Goal: Task Accomplishment & Management: Manage account settings

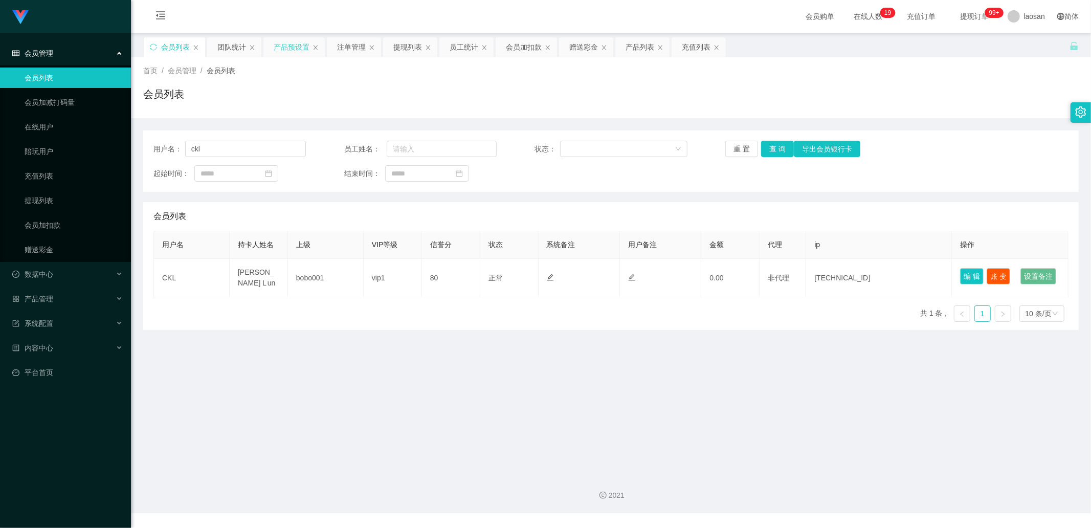
click at [293, 47] on div "产品预设置" at bounding box center [292, 46] width 36 height 19
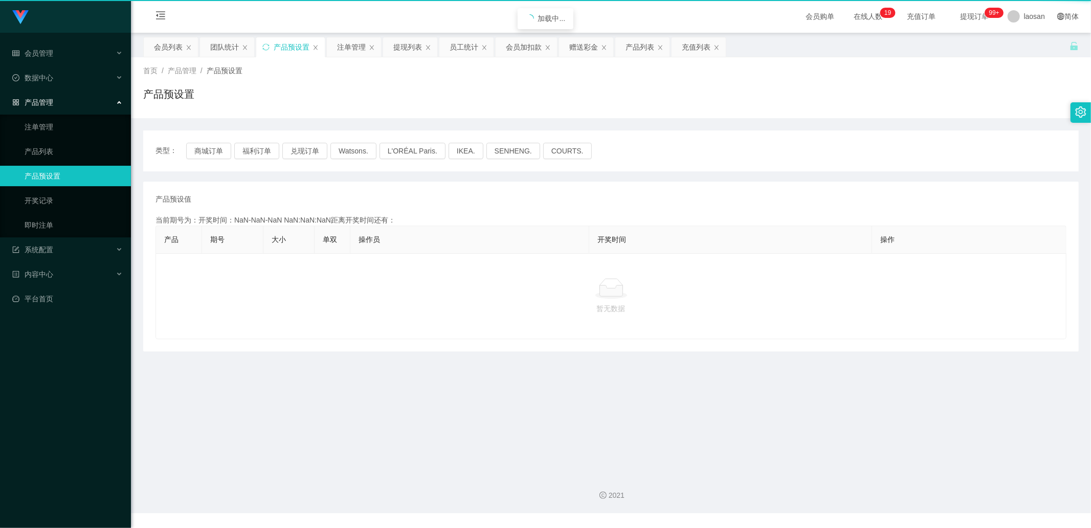
click at [293, 47] on div "产品预设置" at bounding box center [292, 46] width 36 height 19
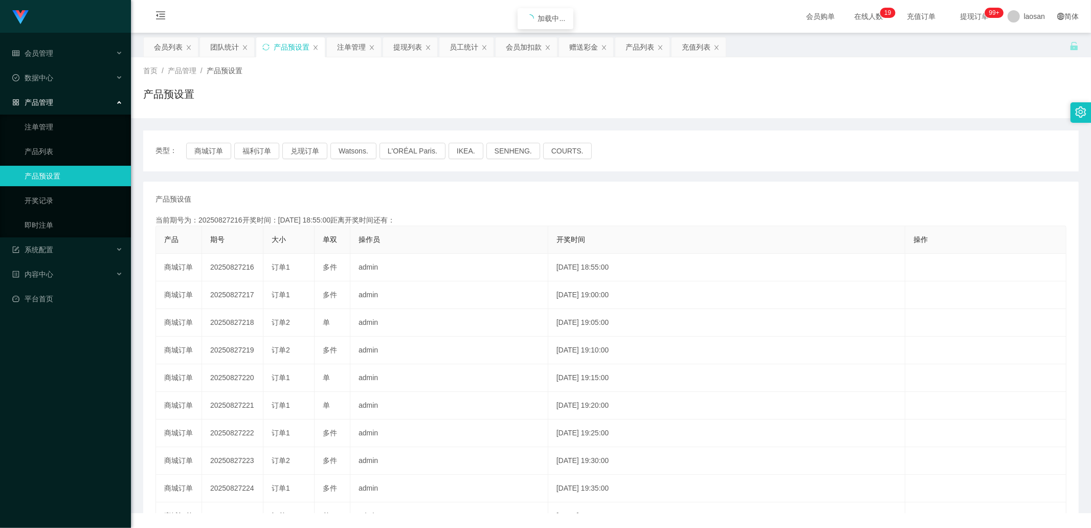
click at [293, 47] on div "产品预设置" at bounding box center [292, 46] width 36 height 19
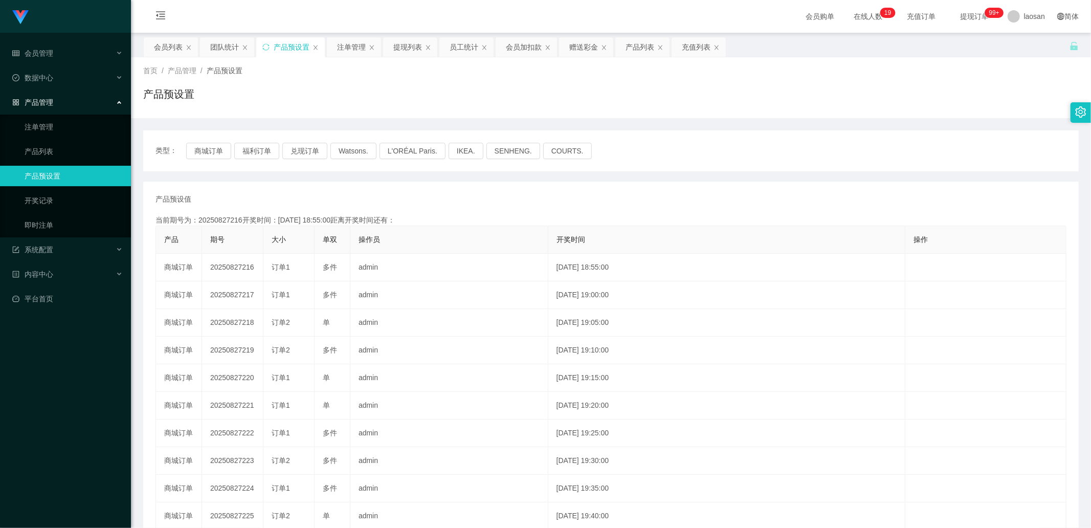
click at [293, 47] on div "产品预设置" at bounding box center [292, 46] width 36 height 19
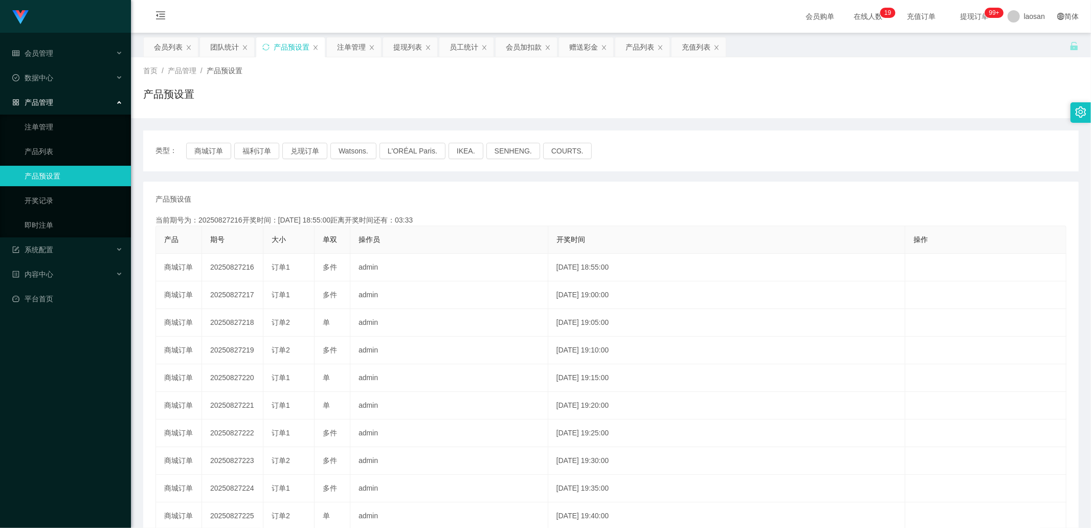
click at [293, 47] on div "产品预设置" at bounding box center [292, 46] width 36 height 19
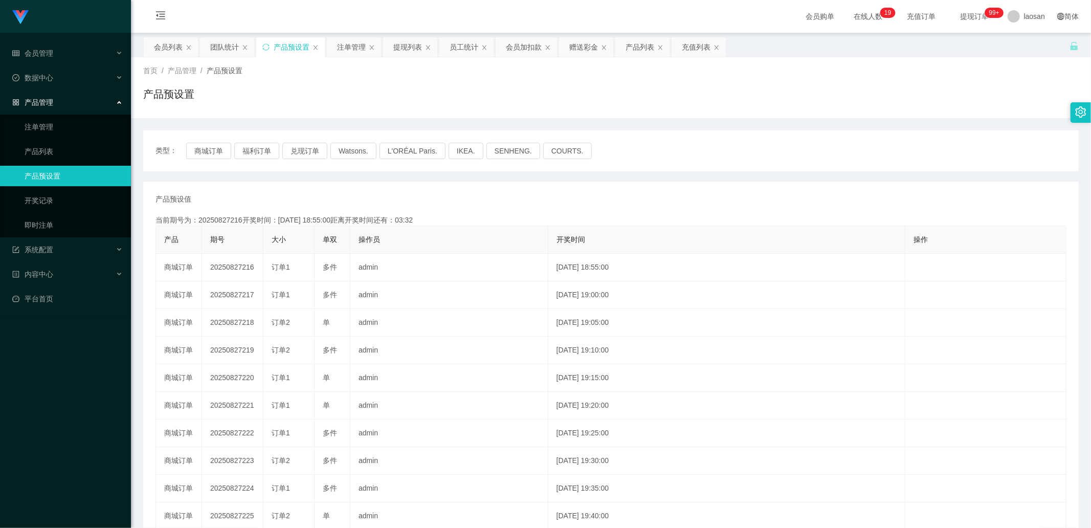
click at [293, 47] on div "产品预设置" at bounding box center [292, 46] width 36 height 19
click at [205, 153] on button "商城订单" at bounding box center [208, 151] width 45 height 16
click at [205, 154] on button "商城订单" at bounding box center [208, 151] width 45 height 16
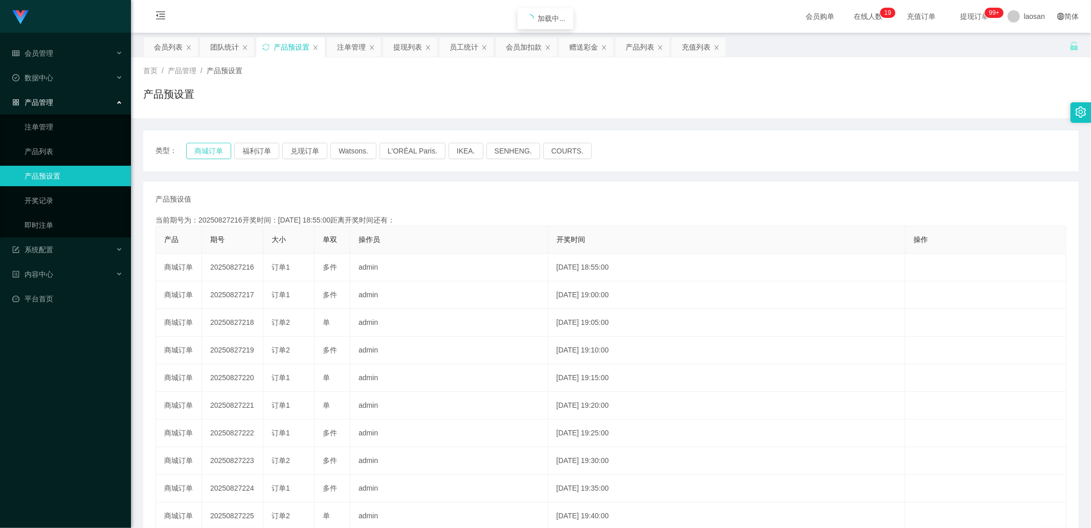
click at [205, 154] on button "商城订单" at bounding box center [208, 151] width 45 height 16
click at [214, 147] on button "商城订单" at bounding box center [208, 151] width 45 height 16
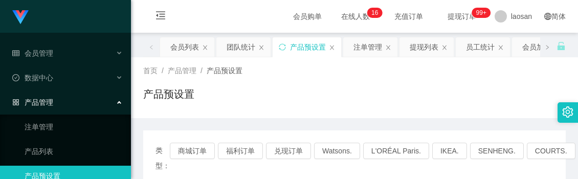
click at [289, 106] on div "产品预设置" at bounding box center [354, 98] width 423 height 24
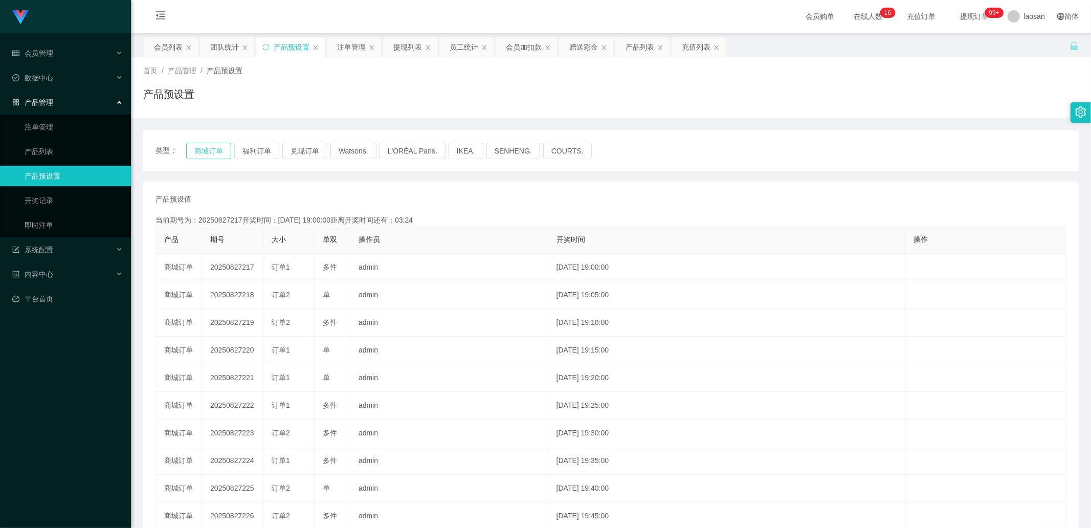
click at [203, 151] on button "商城订单" at bounding box center [208, 151] width 45 height 16
click at [215, 152] on button "商城订单" at bounding box center [208, 151] width 45 height 16
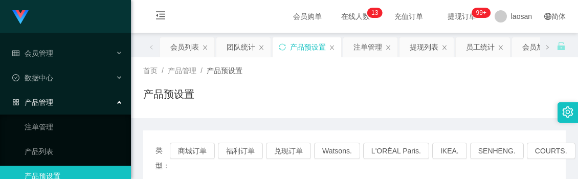
click at [305, 88] on div "产品预设置" at bounding box center [354, 98] width 423 height 24
click at [371, 44] on div "注单管理" at bounding box center [367, 46] width 29 height 19
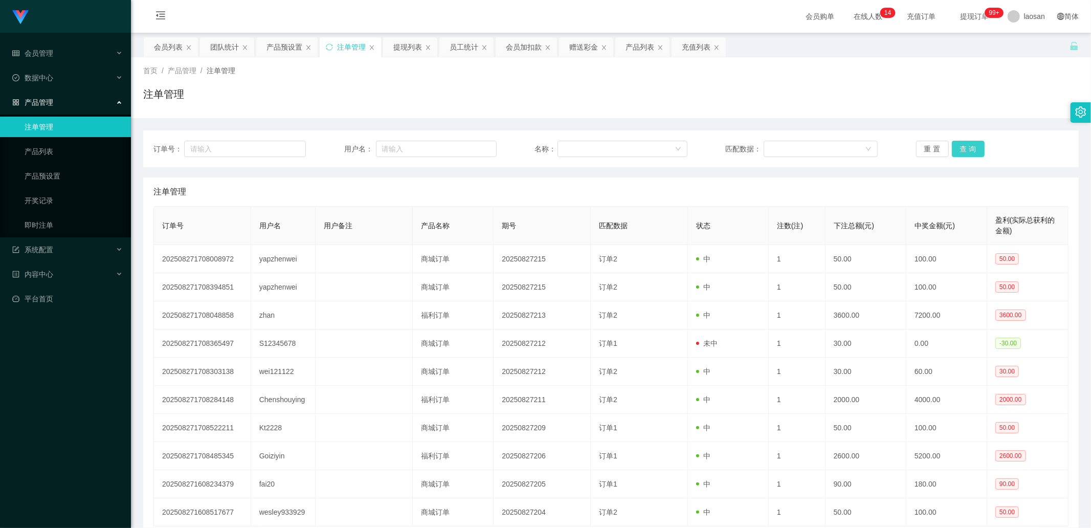
click at [578, 142] on button "查 询" at bounding box center [968, 149] width 33 height 16
click at [578, 142] on div "重 置 查 询" at bounding box center [992, 149] width 152 height 16
click at [578, 142] on button "查 询" at bounding box center [968, 149] width 33 height 16
click at [578, 142] on div "重 置 查 询" at bounding box center [992, 149] width 152 height 16
click at [50, 179] on link "即时注单" at bounding box center [74, 225] width 98 height 20
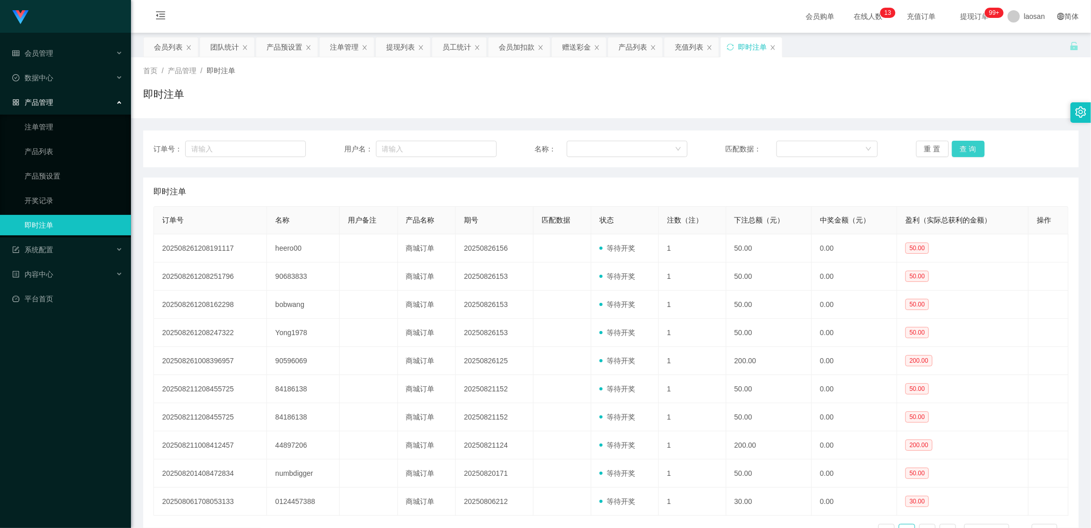
click at [578, 149] on button "查 询" at bounding box center [968, 149] width 33 height 16
click at [59, 128] on link "注单管理" at bounding box center [74, 127] width 98 height 20
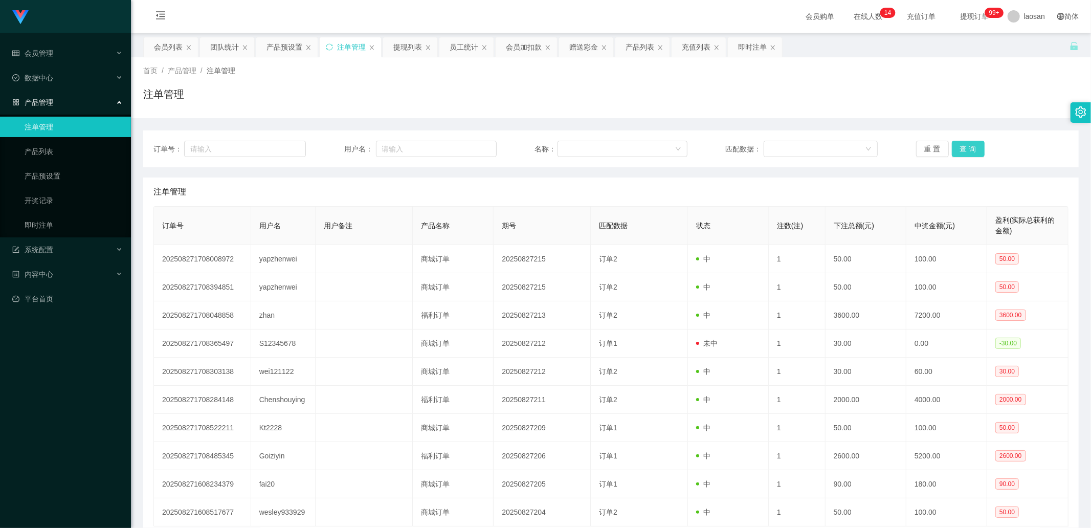
click at [578, 149] on button "查 询" at bounding box center [968, 149] width 33 height 16
click at [578, 149] on div "重 置 查 询" at bounding box center [992, 149] width 152 height 16
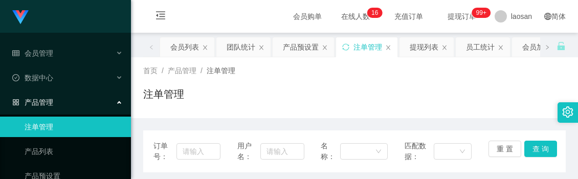
click at [234, 7] on div "会员购单 在线人数 0 1 2 3 4 5 6 7 8 9 0 1 2 3 4 5 6 7 8 9 0 1 2 3 4 5 6 7 8 9 0 1 2 3 4…" at bounding box center [354, 16] width 447 height 33
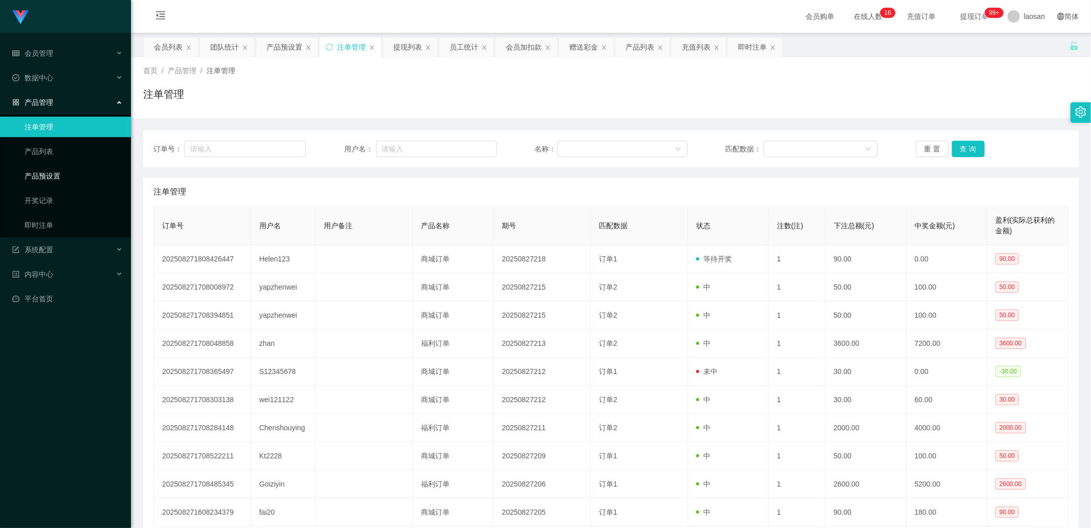
click at [74, 174] on link "产品预设置" at bounding box center [74, 176] width 98 height 20
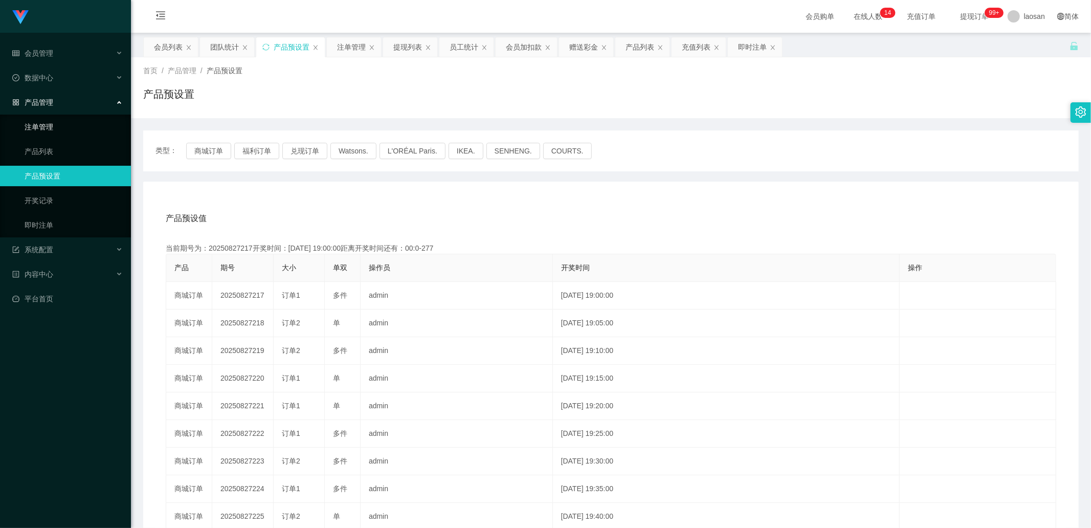
click at [54, 129] on link "注单管理" at bounding box center [74, 127] width 98 height 20
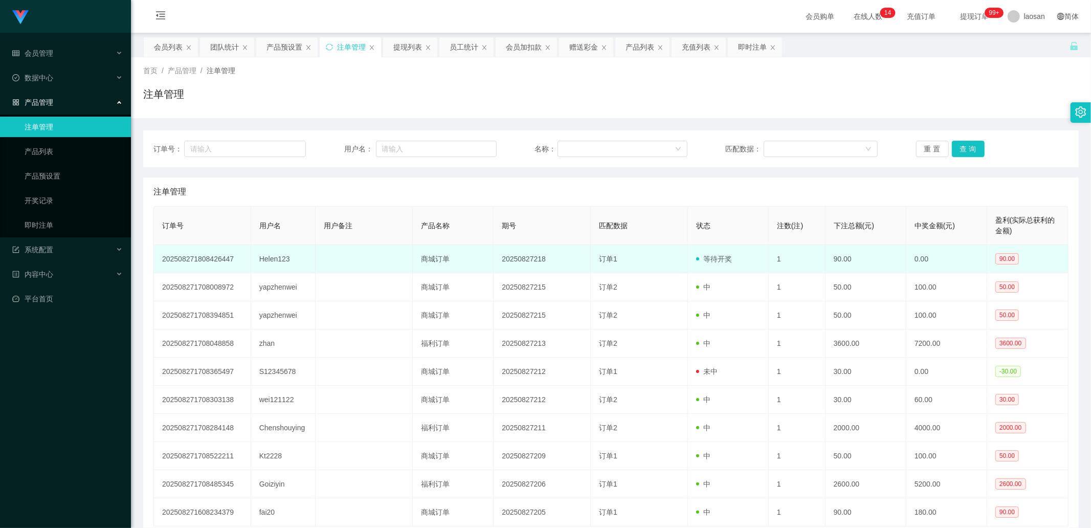
click at [286, 179] on td "Helen123" at bounding box center [283, 259] width 65 height 28
copy td "Helen123"
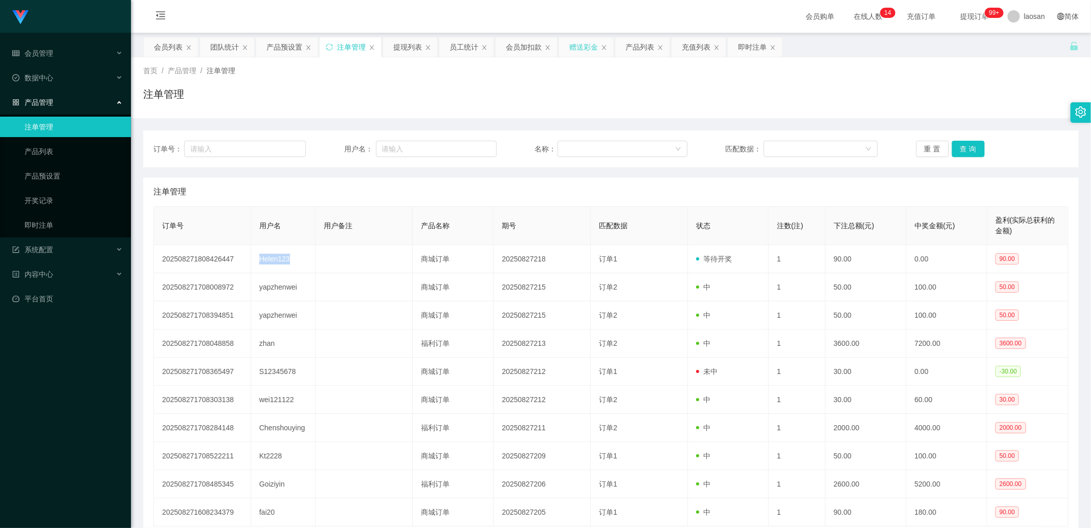
click at [578, 40] on div "赠送彩金" at bounding box center [583, 46] width 29 height 19
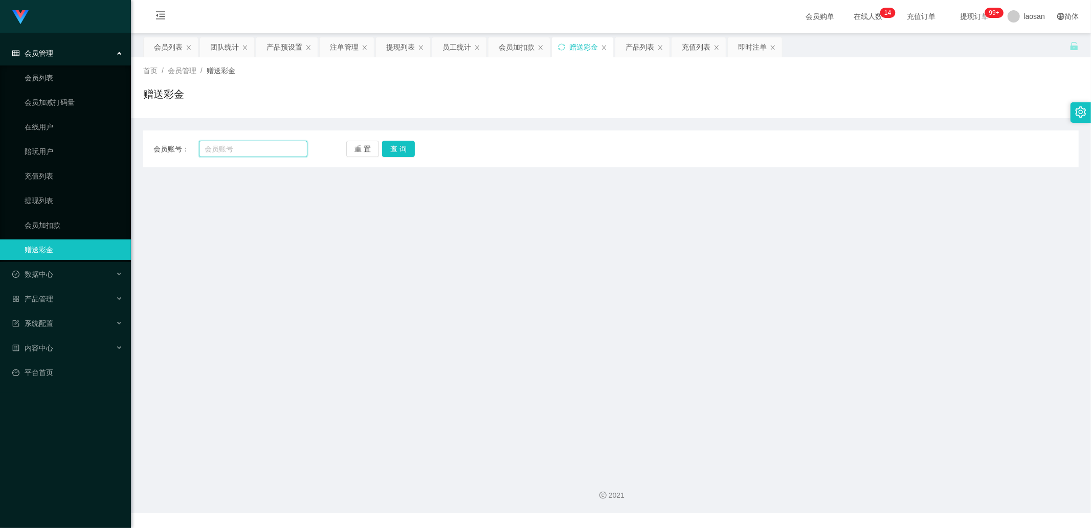
drag, startPoint x: 264, startPoint y: 156, endPoint x: 267, endPoint y: 150, distance: 6.4
click at [264, 156] on input "text" at bounding box center [253, 149] width 109 height 16
click at [267, 150] on input "text" at bounding box center [253, 149] width 109 height 16
paste input "Helen123"
type input "Helen123"
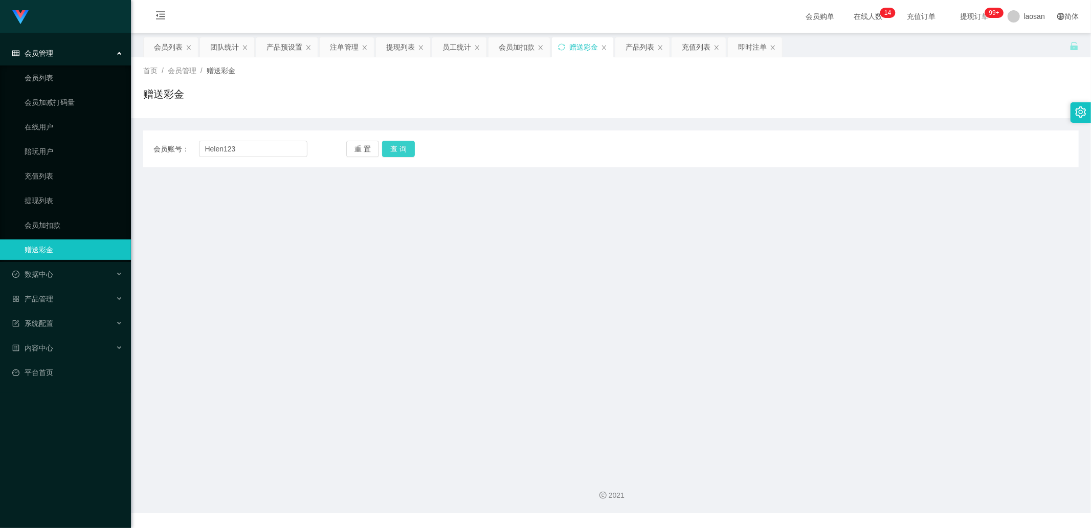
click at [389, 145] on button "查 询" at bounding box center [398, 149] width 33 height 16
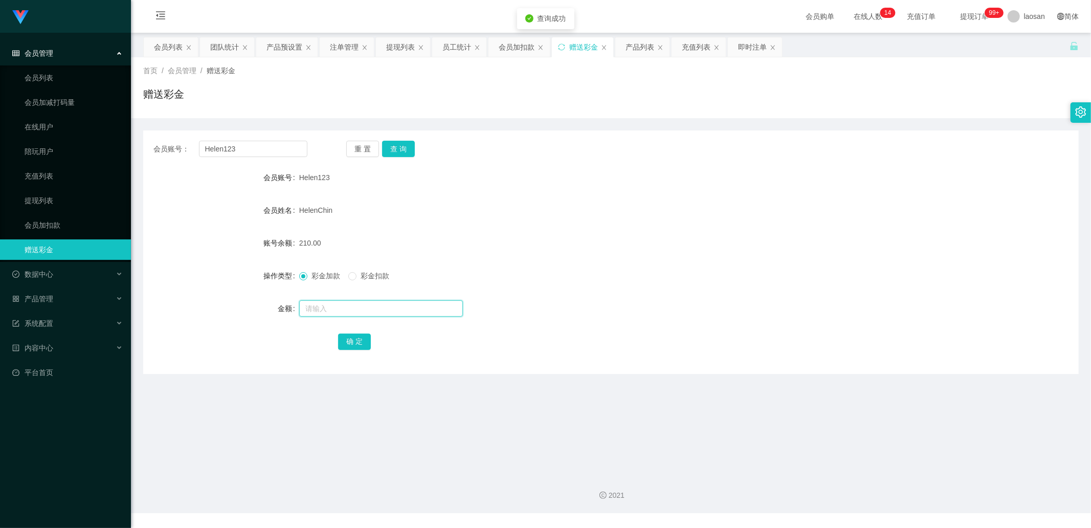
click at [311, 179] on input "text" at bounding box center [381, 308] width 164 height 16
type input "180"
click at [366, 179] on button "确 定" at bounding box center [354, 342] width 33 height 16
click at [39, 179] on span "数据中心" at bounding box center [32, 274] width 41 height 8
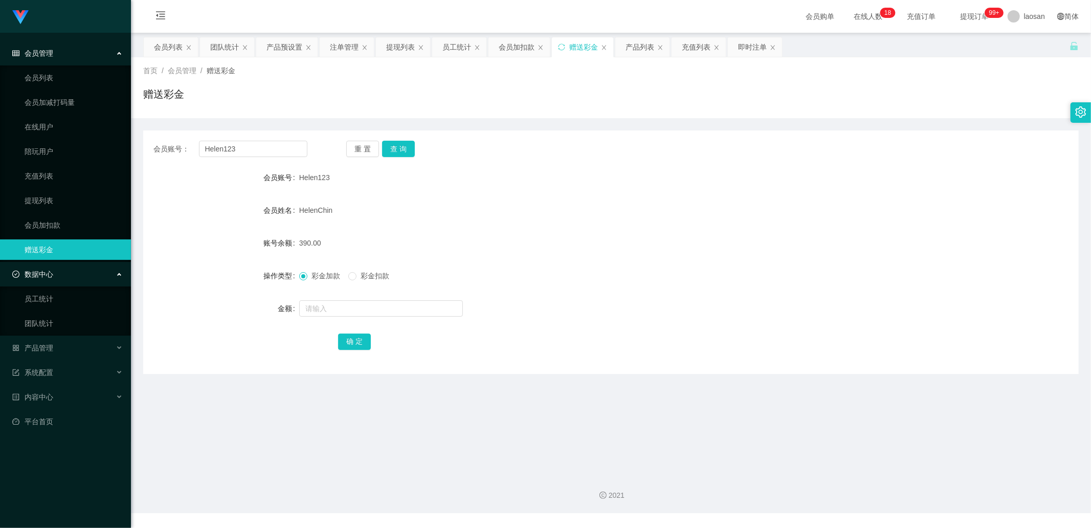
click at [73, 179] on div "数据中心" at bounding box center [65, 274] width 131 height 20
click at [77, 179] on div "产品管理" at bounding box center [65, 299] width 131 height 20
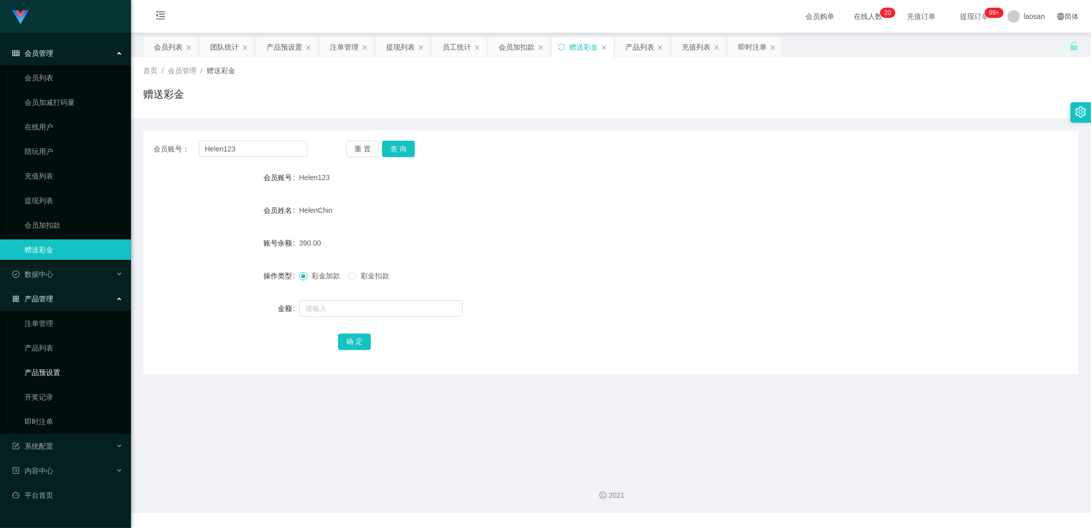
click at [83, 179] on link "产品预设置" at bounding box center [74, 372] width 98 height 20
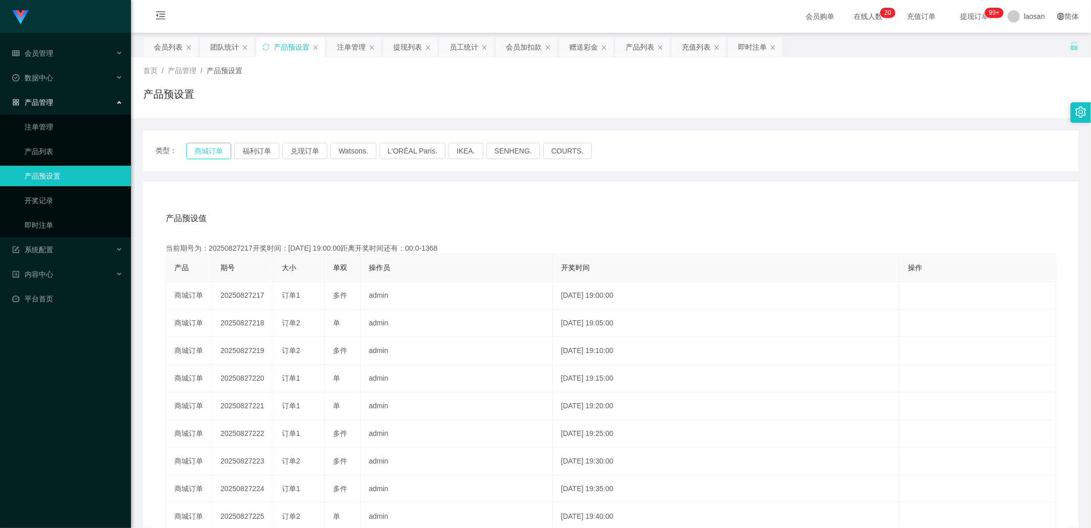
click at [197, 156] on button "商城订单" at bounding box center [208, 151] width 45 height 16
click at [194, 151] on button "商城订单" at bounding box center [208, 151] width 45 height 16
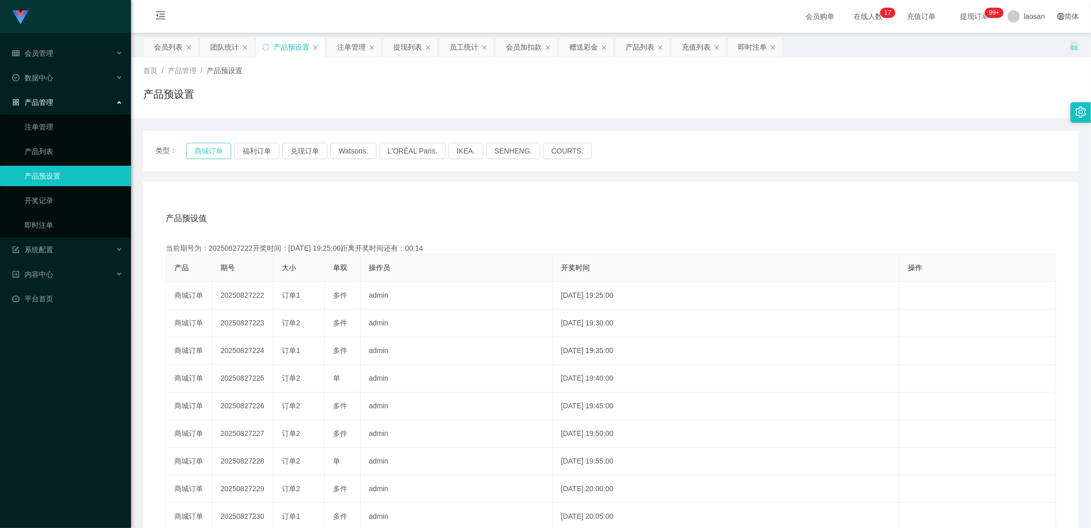
drag, startPoint x: 194, startPoint y: 151, endPoint x: 191, endPoint y: 164, distance: 13.2
click at [194, 151] on button "商城订单" at bounding box center [208, 151] width 45 height 16
click at [214, 145] on button "商城订单" at bounding box center [208, 151] width 45 height 16
click at [162, 42] on div "会员列表" at bounding box center [168, 46] width 29 height 19
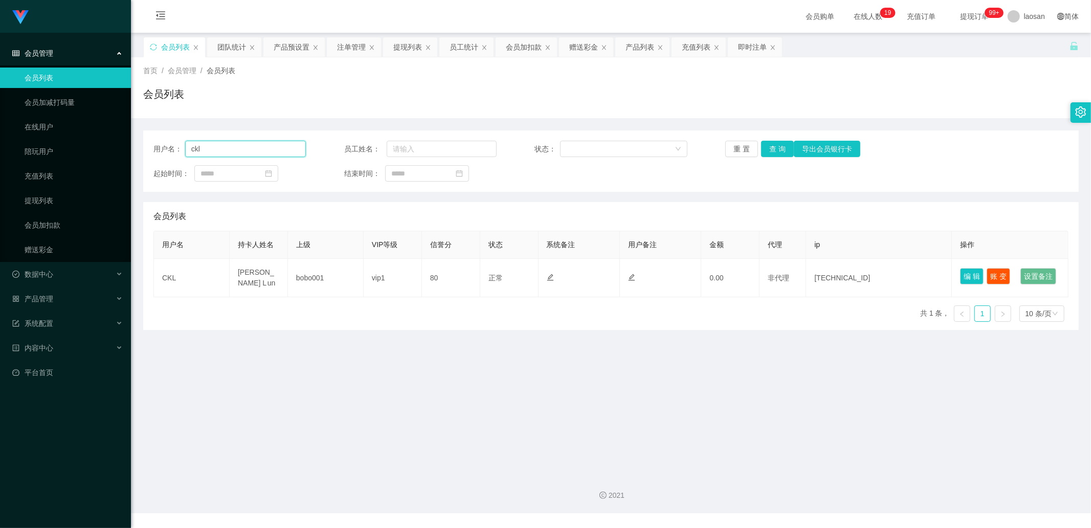
click at [299, 150] on input "ckl" at bounding box center [245, 149] width 121 height 16
type input "c"
click at [578, 144] on button "查 询" at bounding box center [777, 149] width 33 height 16
click at [578, 144] on div "重 置 查 询 导出会员银行卡" at bounding box center [801, 149] width 152 height 16
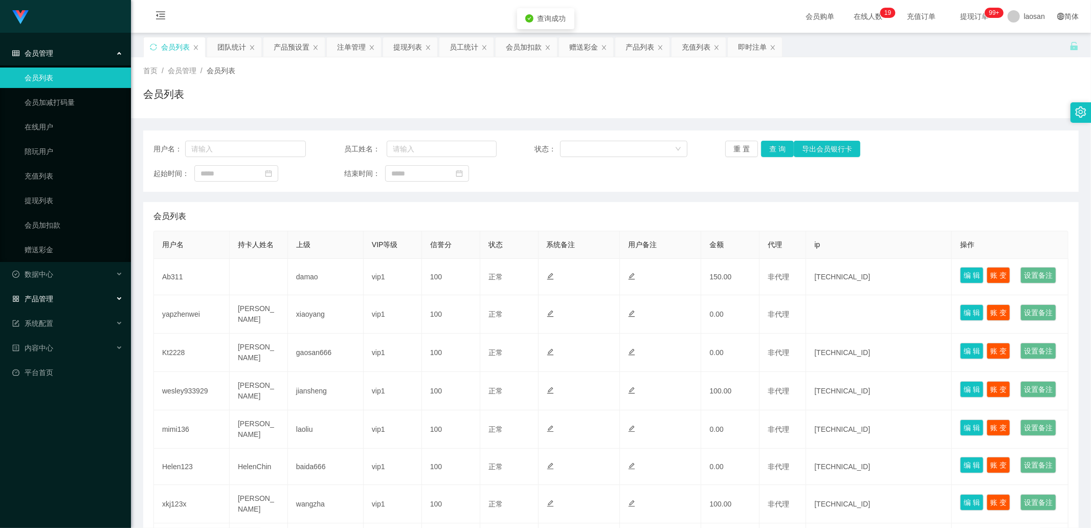
click at [53, 179] on div "产品管理" at bounding box center [65, 299] width 131 height 20
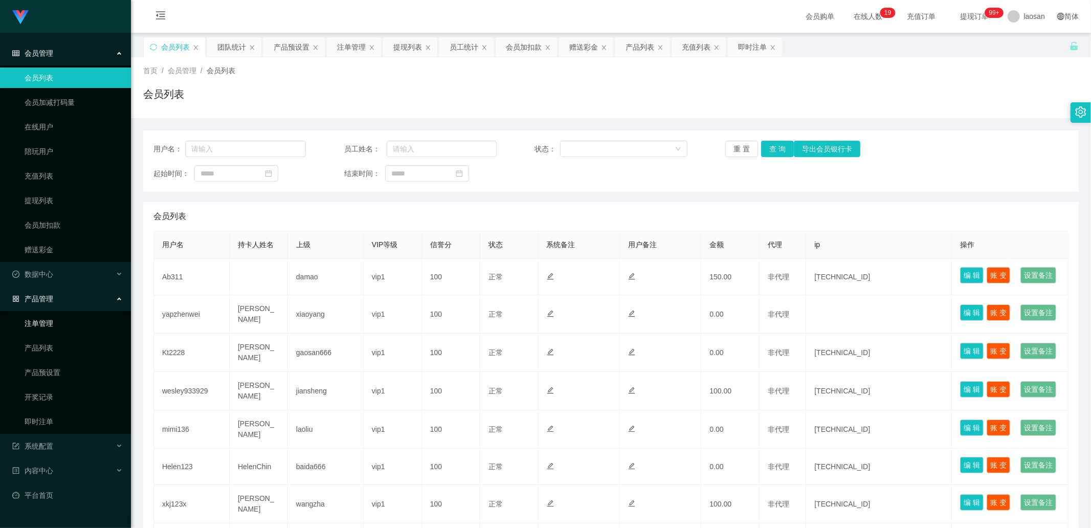
click at [60, 179] on link "注单管理" at bounding box center [74, 323] width 98 height 20
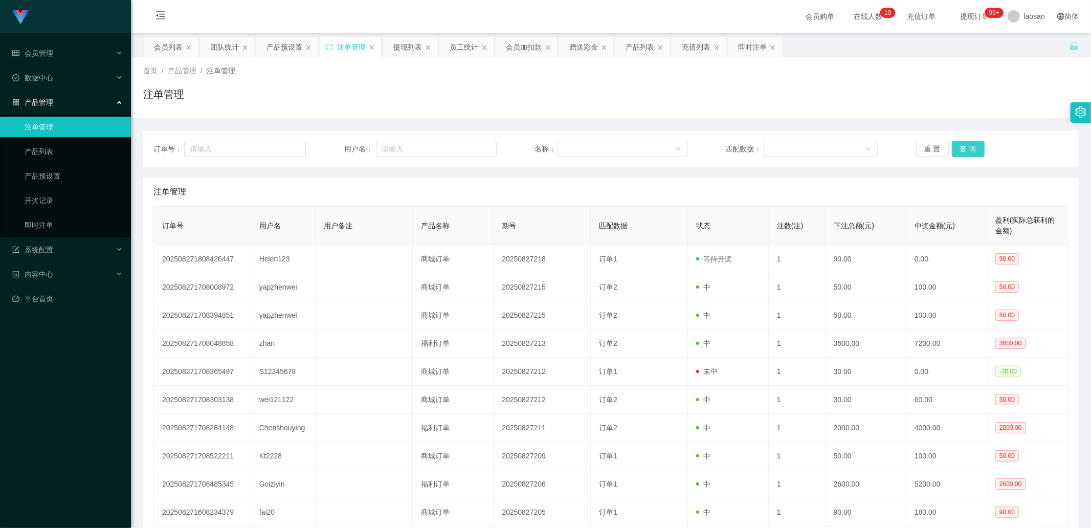
click at [578, 149] on button "查 询" at bounding box center [968, 149] width 33 height 16
click at [578, 149] on div "重 置 查 询" at bounding box center [992, 149] width 152 height 16
drag, startPoint x: 975, startPoint y: 149, endPoint x: 956, endPoint y: 150, distance: 19.0
click at [578, 149] on button "查 询" at bounding box center [974, 149] width 44 height 16
click at [578, 148] on button "查 询" at bounding box center [968, 149] width 33 height 16
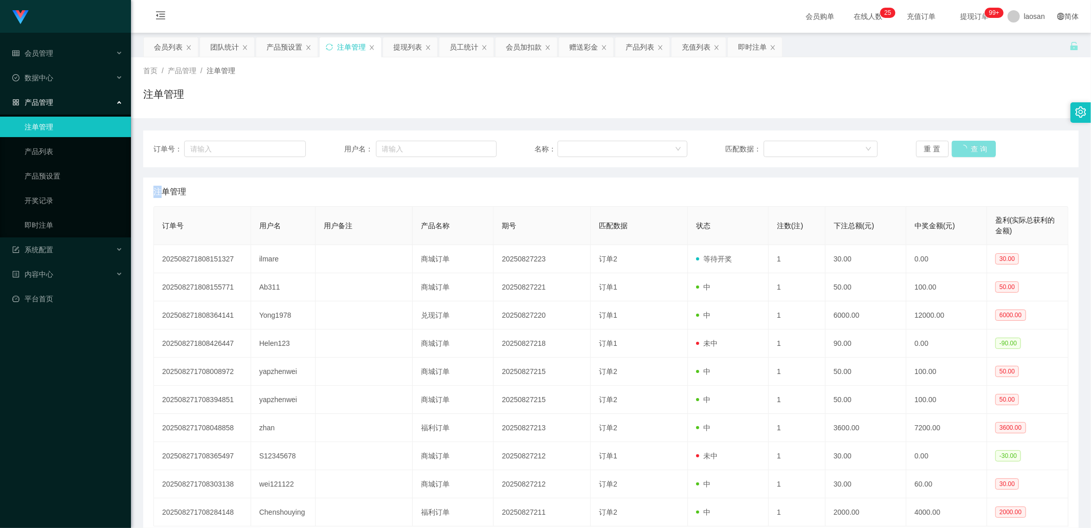
click at [578, 148] on div "重 置 查 询" at bounding box center [992, 149] width 152 height 16
click at [578, 141] on button "查 询" at bounding box center [968, 149] width 33 height 16
click at [578, 141] on div "重 置 查 询" at bounding box center [992, 149] width 152 height 16
click at [578, 153] on button "查 询" at bounding box center [968, 149] width 33 height 16
click at [578, 152] on div "重 置 查 询" at bounding box center [992, 149] width 152 height 16
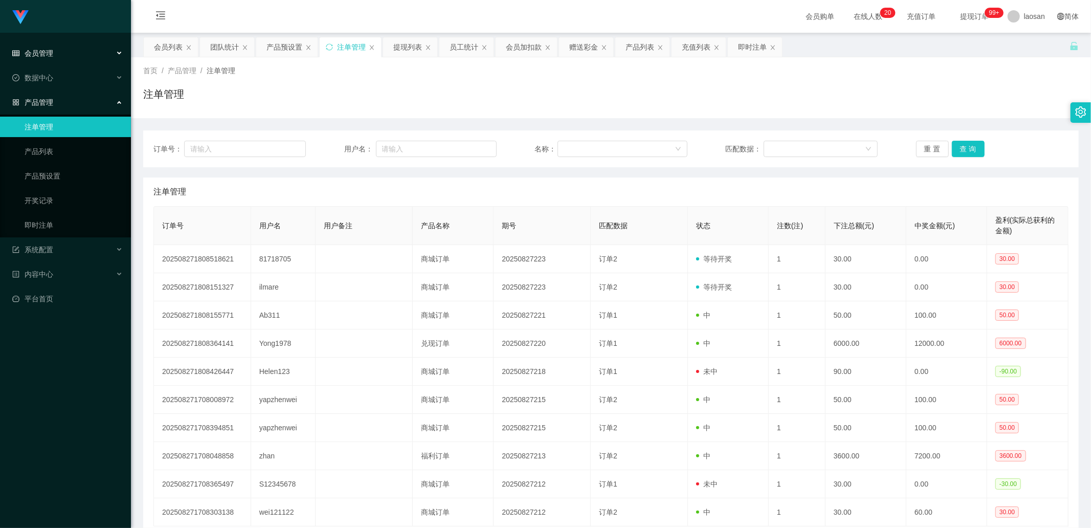
click at [50, 51] on span "会员管理" at bounding box center [32, 53] width 41 height 8
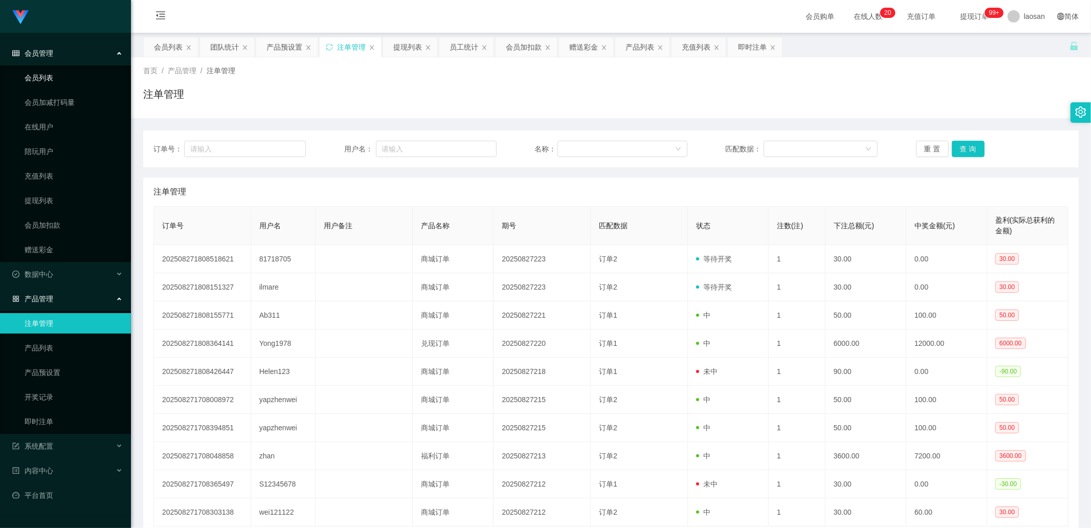
click at [51, 83] on link "会员列表" at bounding box center [74, 78] width 98 height 20
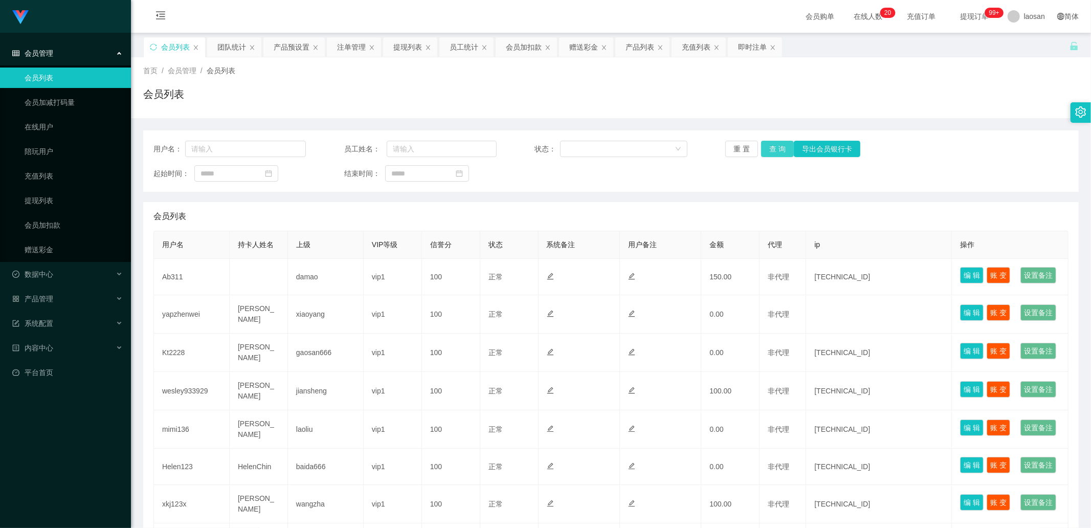
click at [578, 144] on button "查 询" at bounding box center [777, 149] width 33 height 16
click at [578, 144] on div "重 置 查 询 导出会员银行卡" at bounding box center [801, 149] width 152 height 16
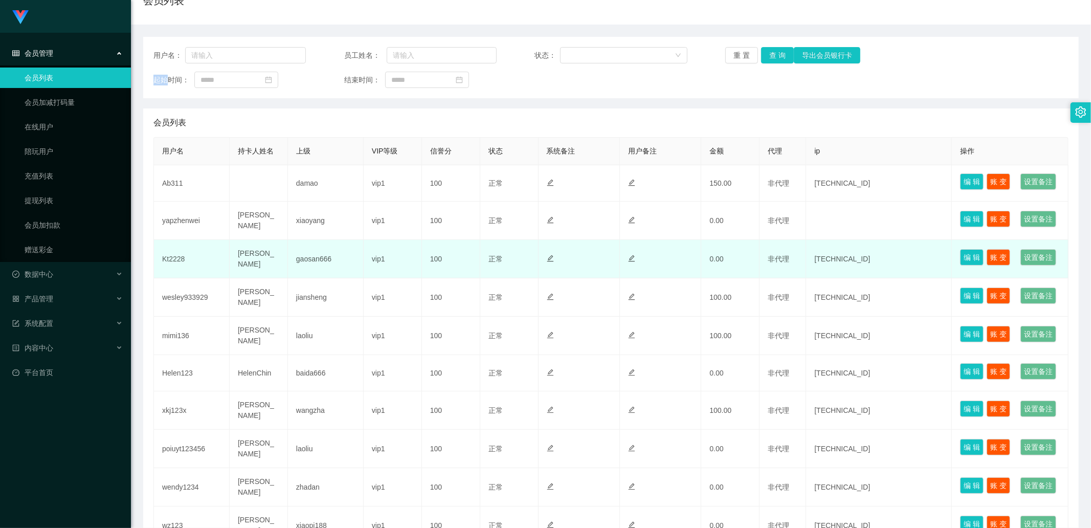
scroll to position [114, 0]
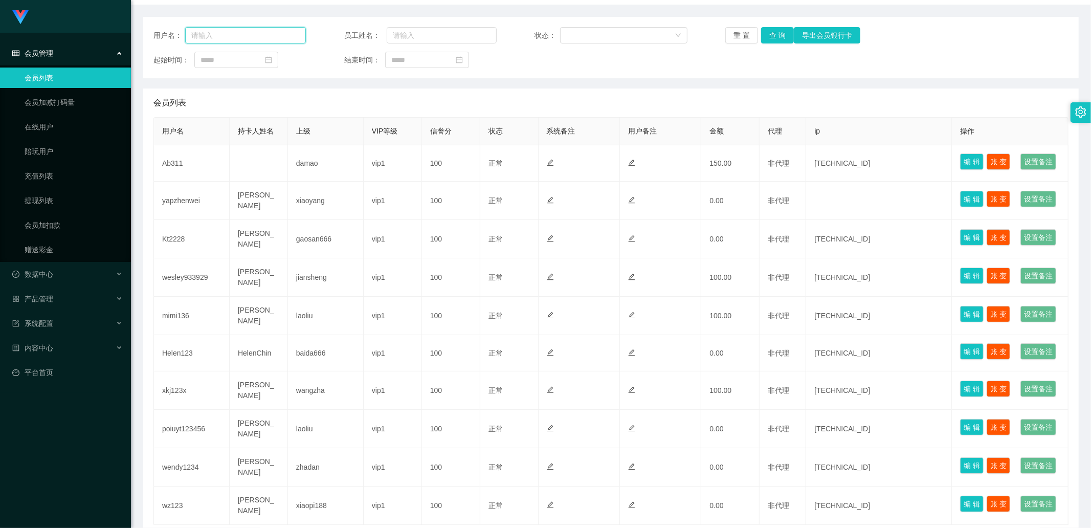
click at [188, 36] on input "text" at bounding box center [245, 35] width 121 height 16
paste input "ilmare"
type input "ilmare"
click at [578, 41] on button "查 询" at bounding box center [777, 35] width 33 height 16
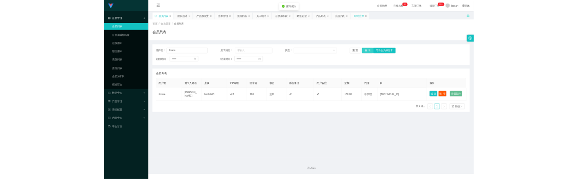
scroll to position [0, 0]
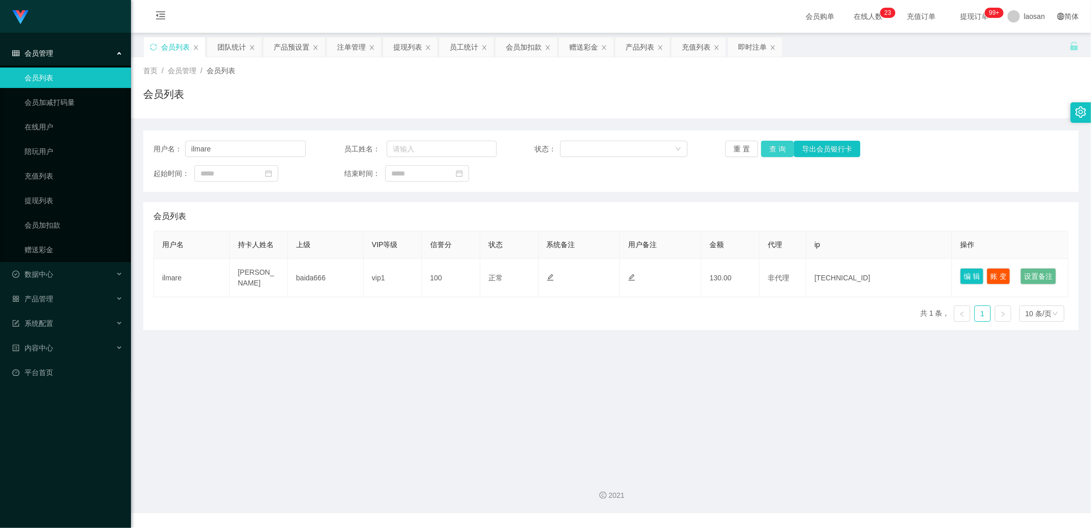
click at [578, 145] on button "查 询" at bounding box center [777, 149] width 33 height 16
click at [578, 145] on div "重 置 查 询 导出会员银行卡" at bounding box center [801, 149] width 152 height 16
